Goal: Task Accomplishment & Management: Manage account settings

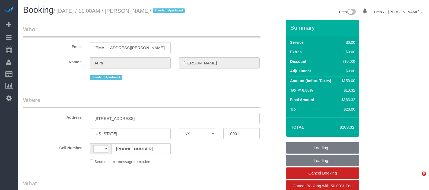
select select "NY"
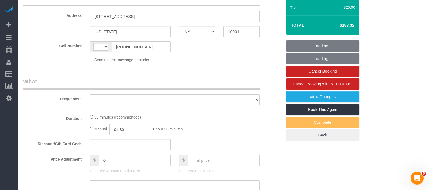
select select "string:stripe-pm_1RZV7c4VGloSiKo7q4D7Wb4X"
select select "number:56"
select select "number:75"
select select "number:15"
select select "number:7"
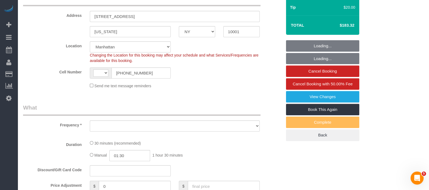
select select "string:US"
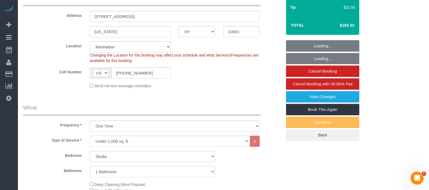
select select "object:1477"
select select "spot1"
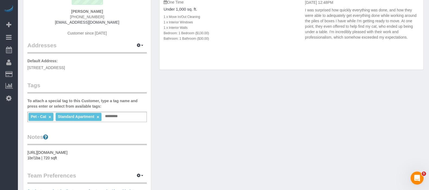
scroll to position [34, 0]
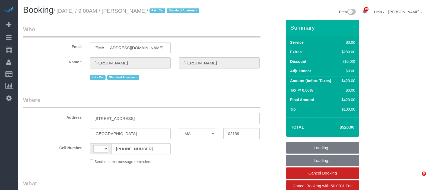
select select "MA"
select select "string:US"
select select "spot1"
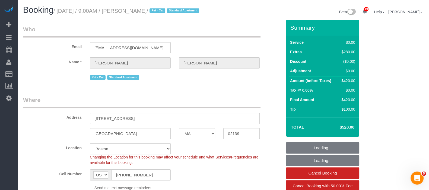
select select "object:887"
select select "string:stripe-pm_1RzJko4VGloSiKo7Oy7MFwF8"
select select "1"
select select "number:56"
select select "number:71"
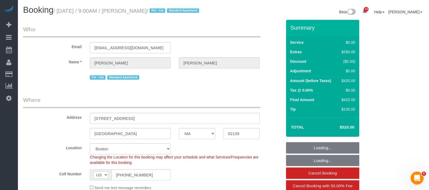
select select "number:14"
select select "number:7"
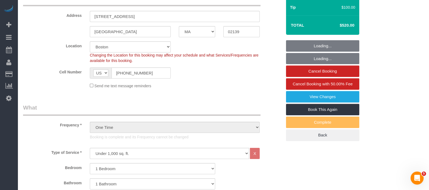
select select "spot6"
select select "object:1139"
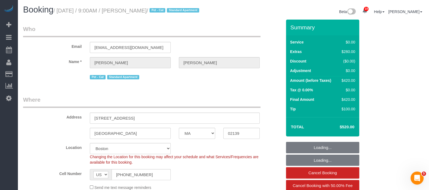
select select "1"
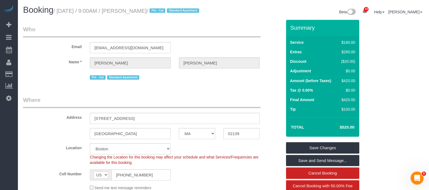
drag, startPoint x: 137, startPoint y: 10, endPoint x: 164, endPoint y: 10, distance: 27.4
click at [164, 10] on small "/ September 04, 2025 / 9:00AM / Keith Bitely / Pet - Cat Standard Apartment" at bounding box center [126, 11] width 147 height 6
copy small "Keith Bitely"
drag, startPoint x: 56, startPoint y: 9, endPoint x: 163, endPoint y: 9, distance: 106.7
click at [163, 9] on small "/ September 04, 2025 / 9:00AM / Keith Bitely / Pet - Cat Standard Apartment" at bounding box center [126, 11] width 147 height 6
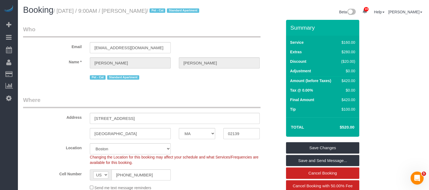
copy small "/ September 04, 2025 / 9:00AM / Keith Bitely"
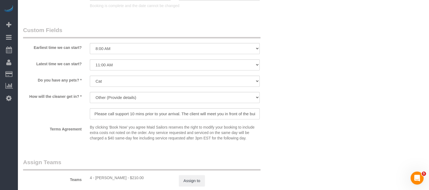
scroll to position [645, 0]
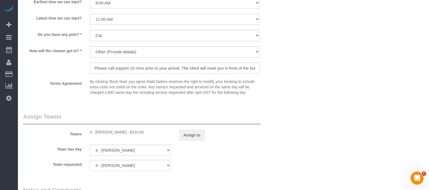
drag, startPoint x: 95, startPoint y: 140, endPoint x: 132, endPoint y: 140, distance: 37.2
click at [132, 135] on div "4 - Daniela Ferreira Alves - $210.00" at bounding box center [130, 131] width 81 height 5
copy div "Daniela Ferreira Alves"
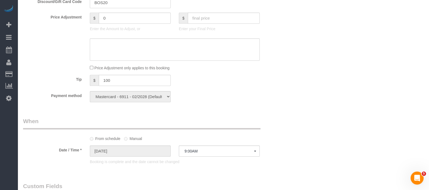
scroll to position [407, 0]
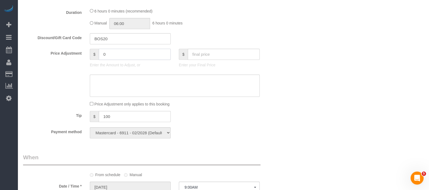
click at [110, 60] on input "0" at bounding box center [135, 54] width 72 height 11
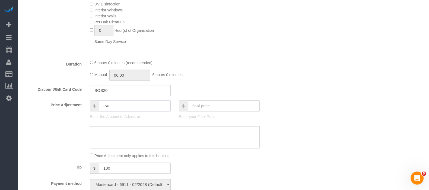
scroll to position [373, 0]
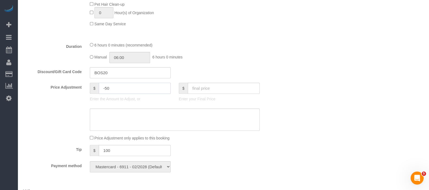
type input "-50"
click at [127, 124] on textarea at bounding box center [175, 119] width 170 height 22
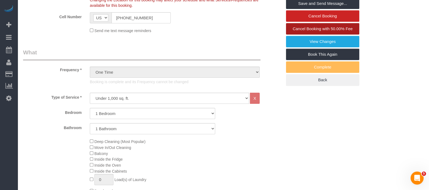
scroll to position [102, 0]
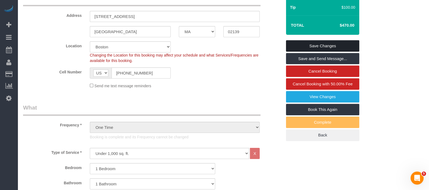
type textarea "Google review"
click at [334, 49] on link "Save Changes" at bounding box center [322, 45] width 73 height 11
